Goal: Transaction & Acquisition: Purchase product/service

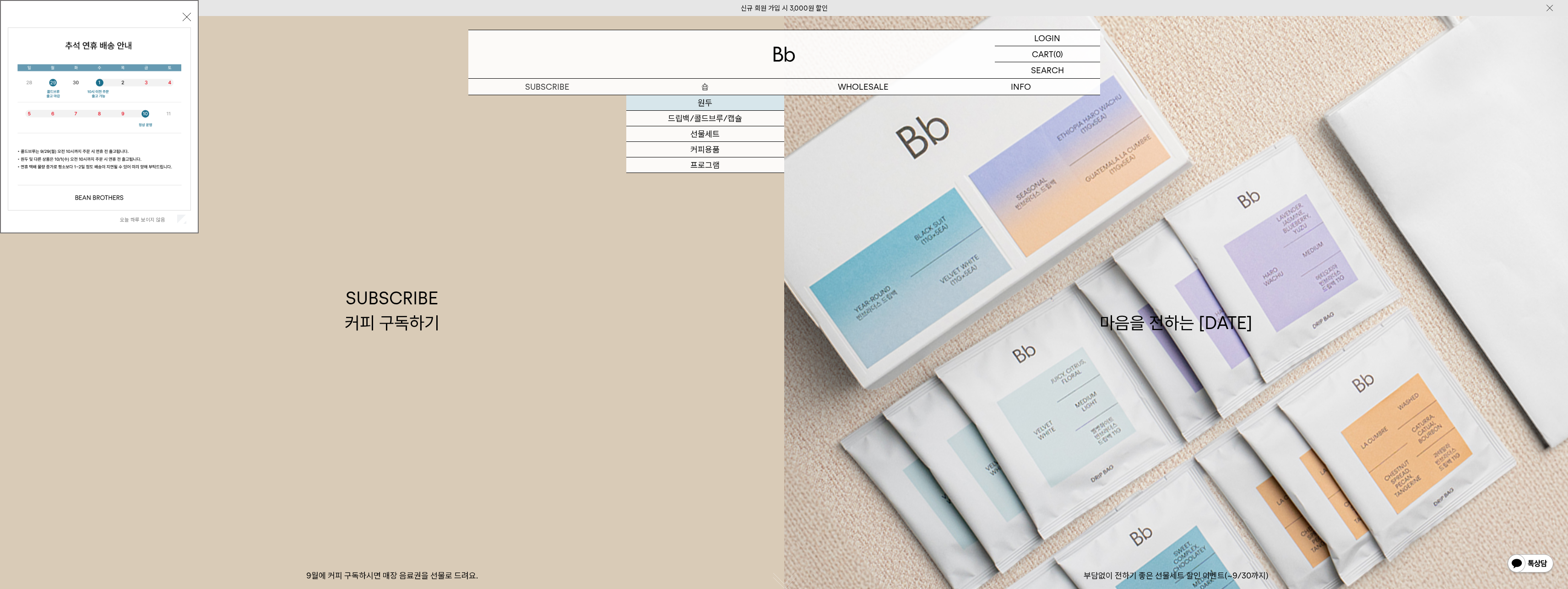
click at [703, 101] on link "원두" at bounding box center [706, 102] width 158 height 15
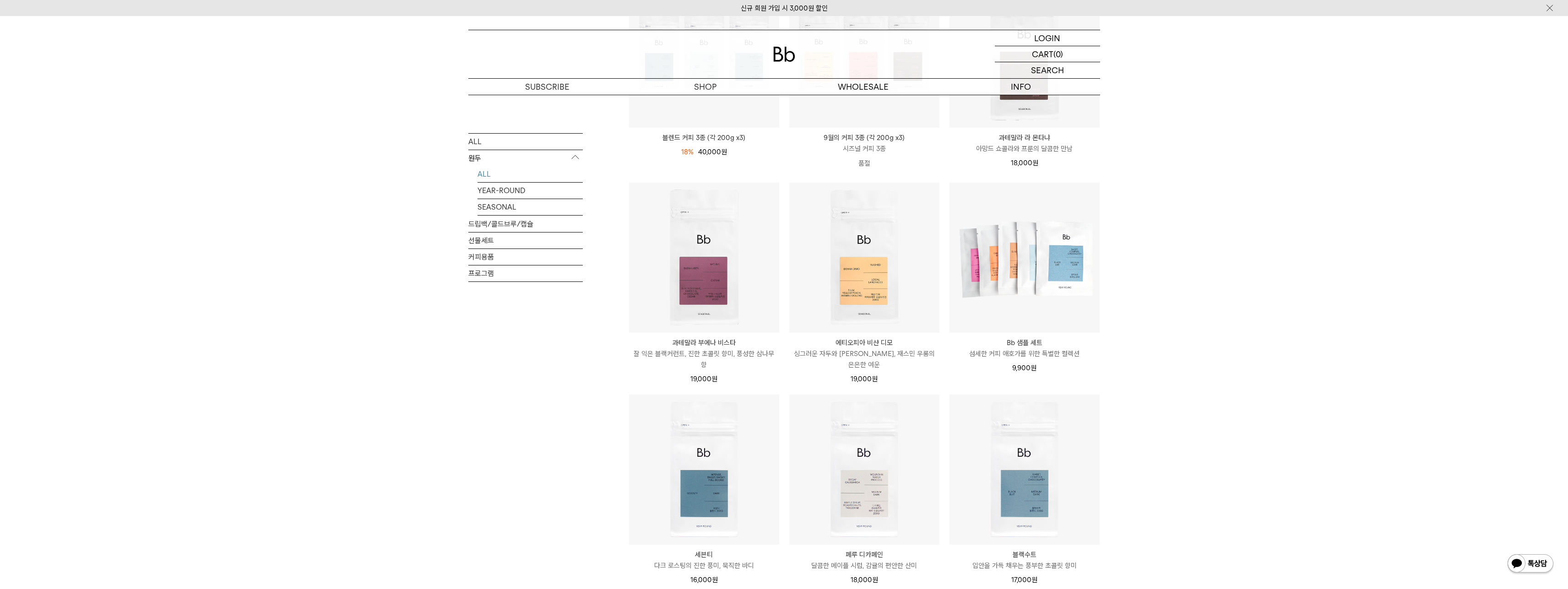
scroll to position [366, 0]
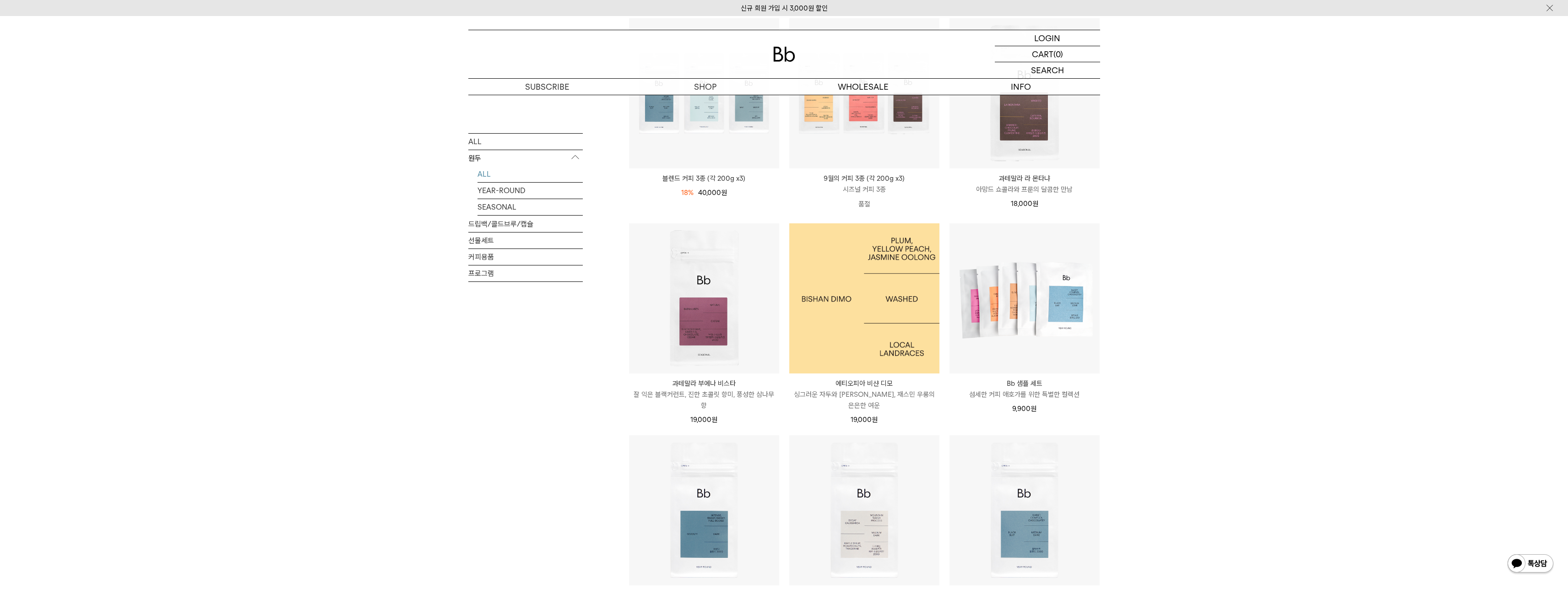
click at [860, 333] on img at bounding box center [864, 298] width 150 height 150
